Goal: Task Accomplishment & Management: Use online tool/utility

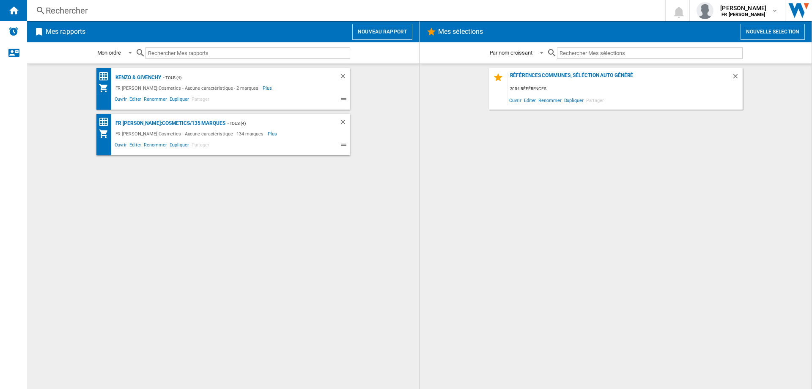
click at [392, 35] on button "Nouveau rapport" at bounding box center [382, 32] width 60 height 16
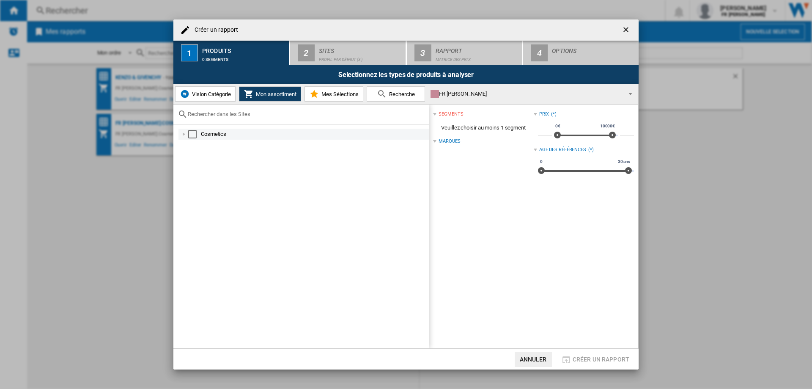
click at [192, 135] on div "Select" at bounding box center [192, 134] width 8 height 8
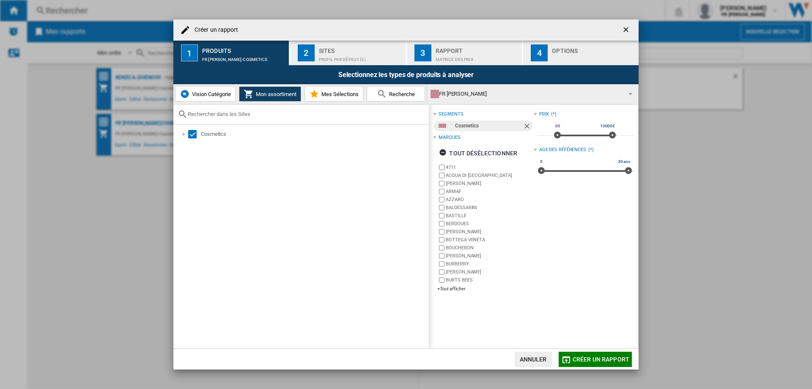
click at [352, 59] on div "Profil par défaut (3)" at bounding box center [360, 57] width 83 height 9
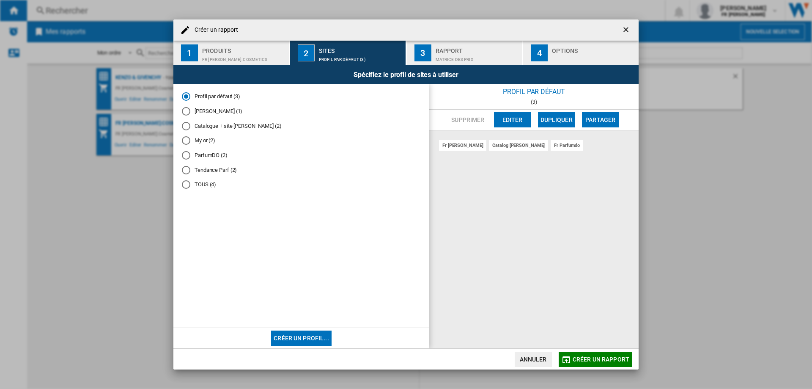
click at [190, 187] on div "TOUS (4)" at bounding box center [186, 184] width 8 height 8
click at [477, 54] on div "Matrice des prix" at bounding box center [477, 57] width 83 height 9
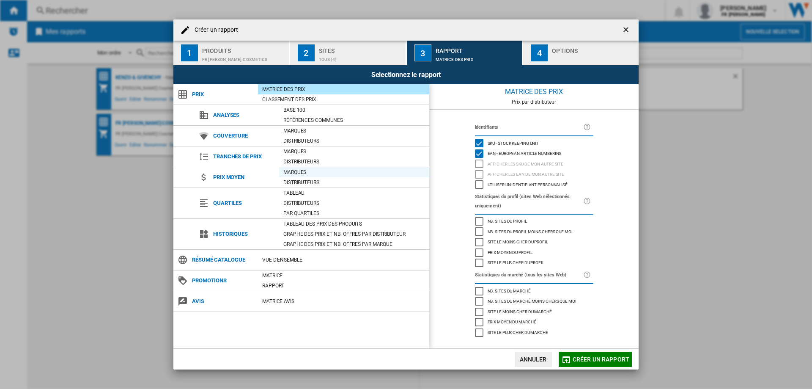
click at [309, 171] on div "Marques" at bounding box center [354, 172] width 150 height 8
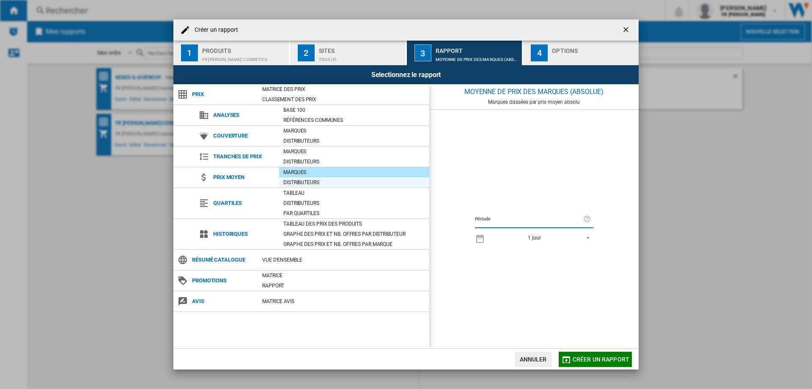
click at [375, 182] on div "Distributeurs" at bounding box center [354, 182] width 150 height 8
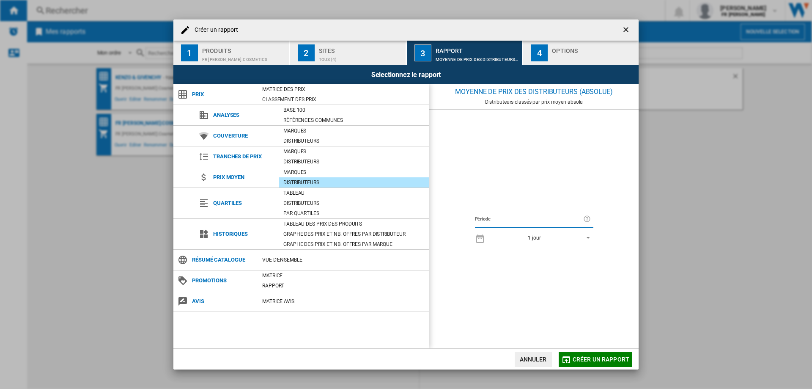
click at [605, 356] on span "Créer un rapport" at bounding box center [601, 359] width 57 height 7
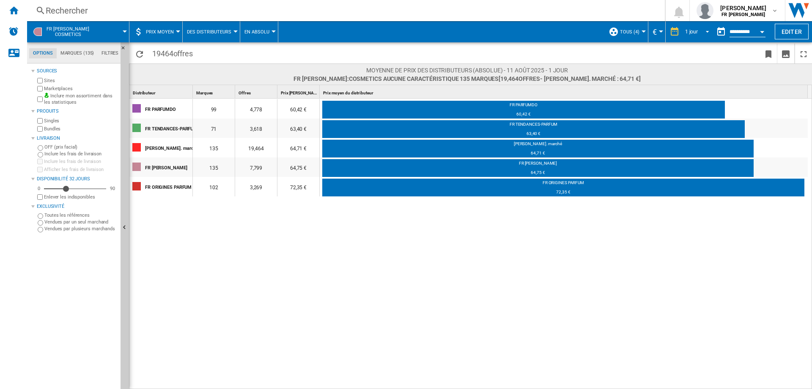
drag, startPoint x: 702, startPoint y: 34, endPoint x: 697, endPoint y: 35, distance: 5.1
click at [697, 35] on md-select-value "1 jour" at bounding box center [698, 31] width 29 height 13
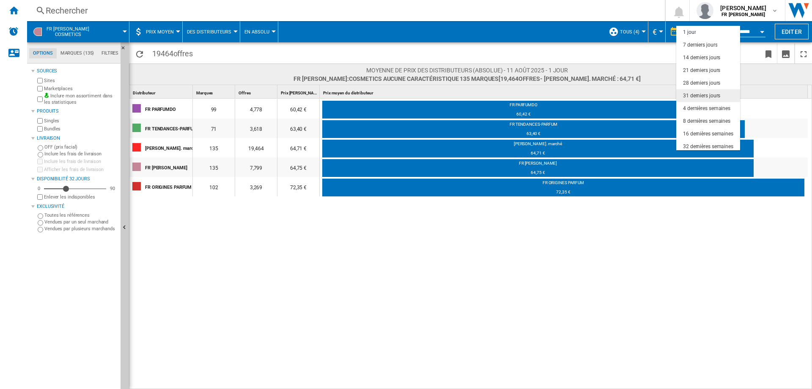
click at [713, 93] on div "31 derniers jours" at bounding box center [701, 95] width 37 height 7
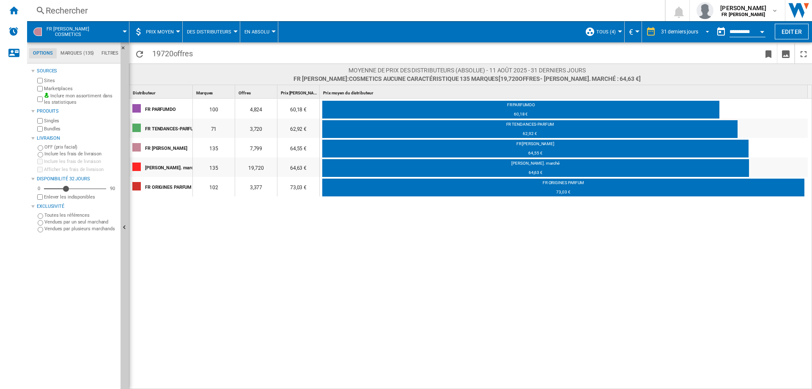
click at [672, 29] on div "31 derniers jours" at bounding box center [679, 32] width 37 height 6
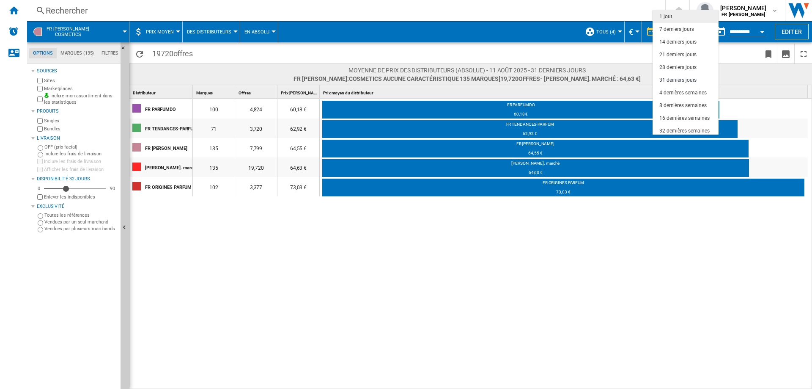
click at [681, 18] on md-option "1 jour" at bounding box center [686, 16] width 66 height 13
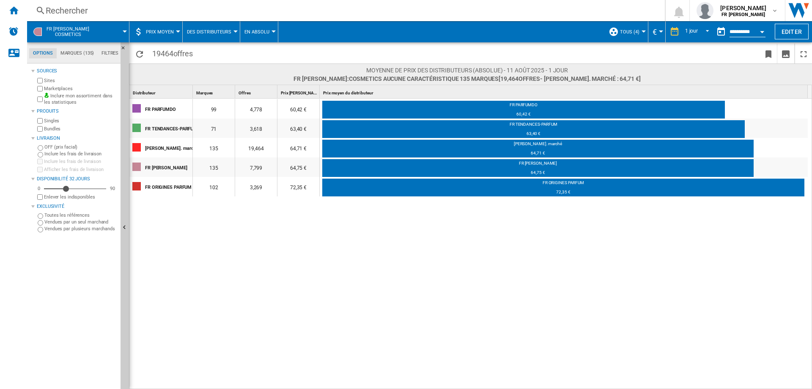
drag, startPoint x: 292, startPoint y: 283, endPoint x: 297, endPoint y: 274, distance: 11.0
click at [292, 283] on div "FR PARFUMDO 99 4,778 60,42 € FR PARFUMDO 60,42 € FR TENDANCES-PARFUM 71 3,618 6…" at bounding box center [470, 244] width 683 height 291
click at [693, 33] on div "1 jour" at bounding box center [691, 32] width 13 height 6
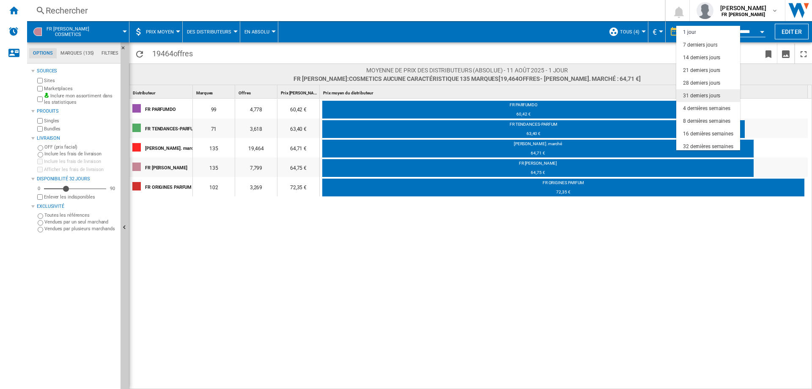
click at [729, 96] on md-option "31 derniers jours" at bounding box center [709, 95] width 64 height 13
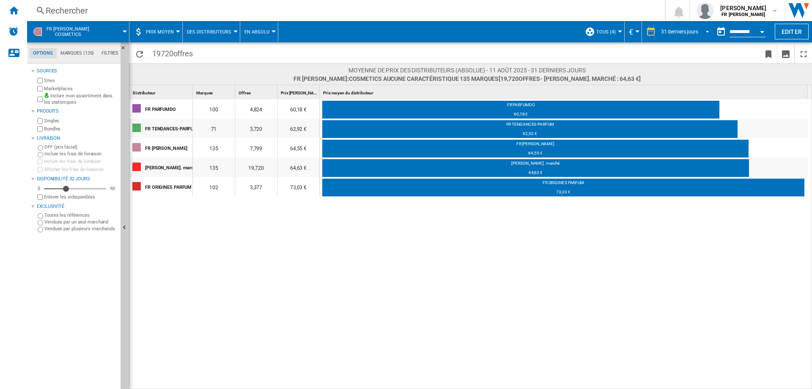
click at [681, 31] on div "31 derniers jours" at bounding box center [679, 32] width 37 height 6
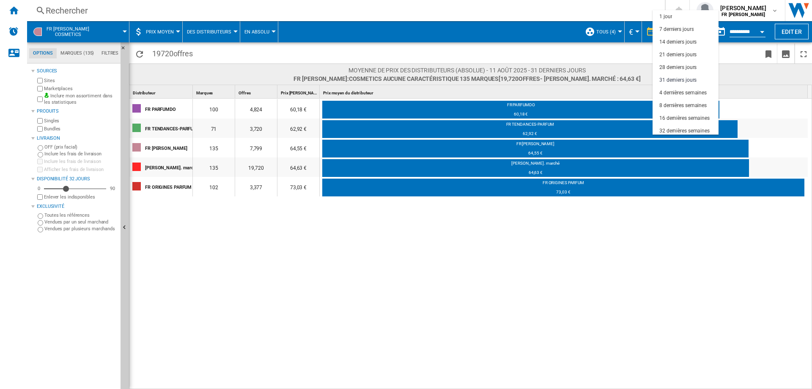
scroll to position [48, 0]
click at [685, 108] on div "6 derniers mois" at bounding box center [677, 108] width 35 height 7
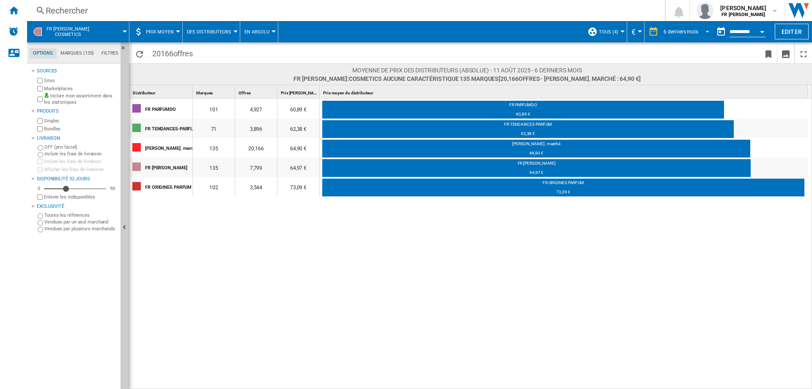
click at [679, 30] on div "6 derniers mois" at bounding box center [681, 32] width 35 height 6
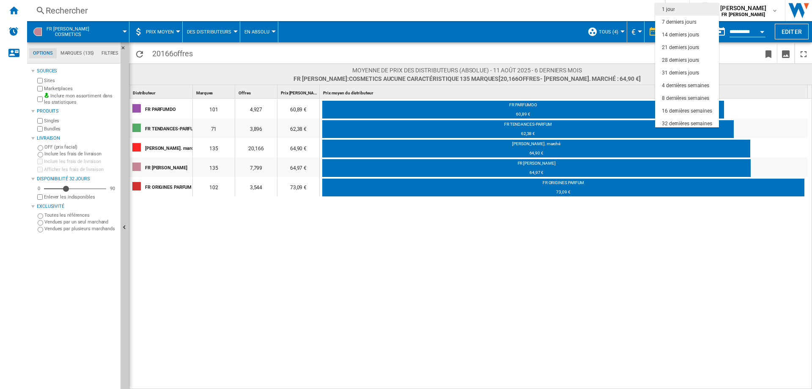
click at [676, 10] on md-option "1 jour" at bounding box center [687, 9] width 64 height 13
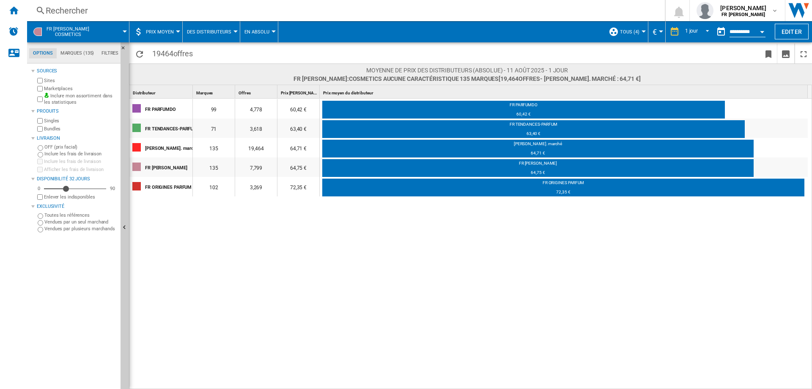
click at [294, 309] on div "FR PARFUMDO 99 4,778 60,42 € FR PARFUMDO 60,42 € FR TENDANCES-PARFUM 71 3,618 6…" at bounding box center [470, 244] width 683 height 291
